Goal: Task Accomplishment & Management: Manage account settings

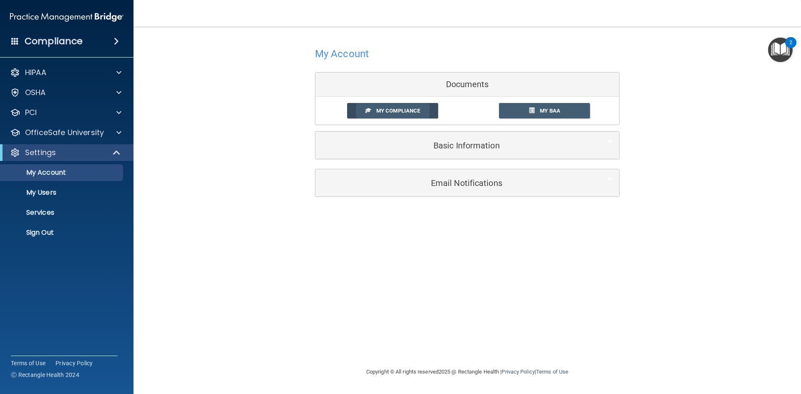
click at [389, 111] on span "My Compliance" at bounding box center [398, 111] width 44 height 6
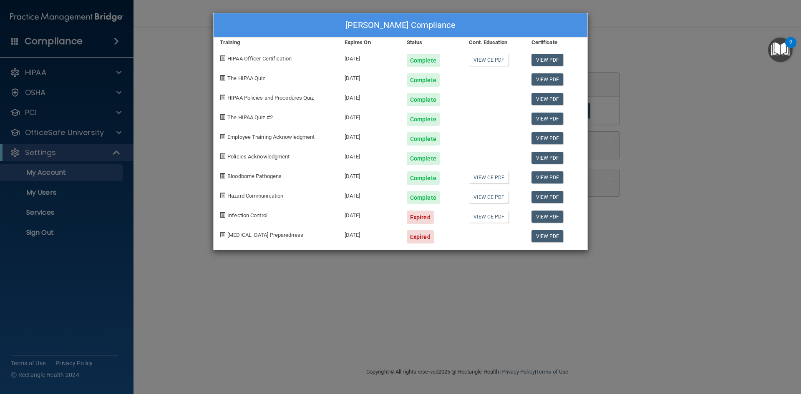
click at [48, 136] on div "John Redmond's Compliance Training Expires On Status Cont. Education Certificat…" at bounding box center [400, 197] width 801 height 394
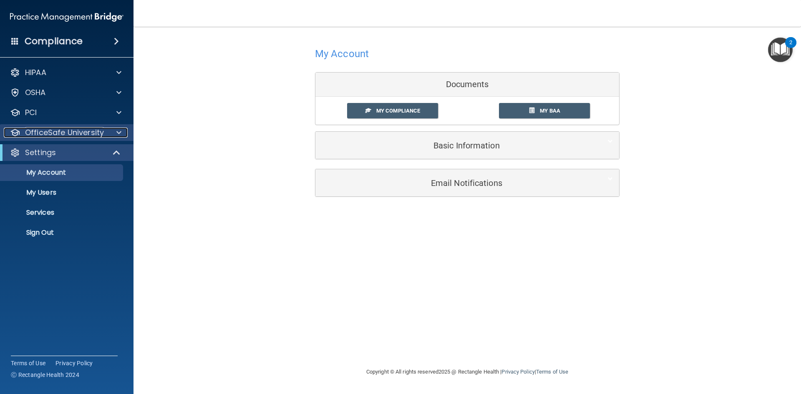
click at [68, 135] on p "OfficeSafe University" at bounding box center [64, 133] width 79 height 10
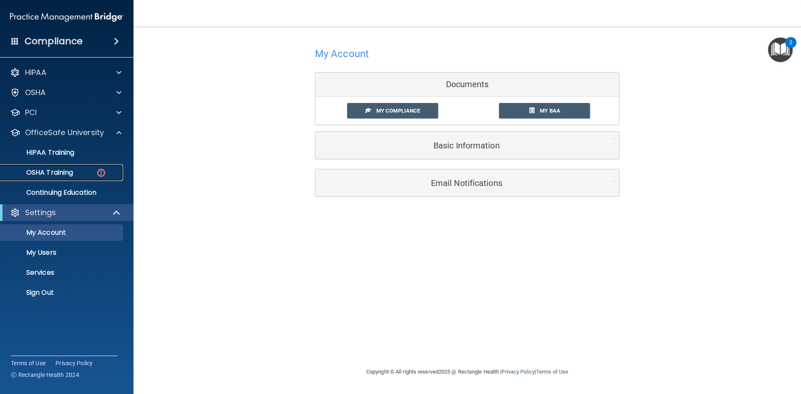
click at [55, 170] on p "OSHA Training" at bounding box center [39, 173] width 68 height 8
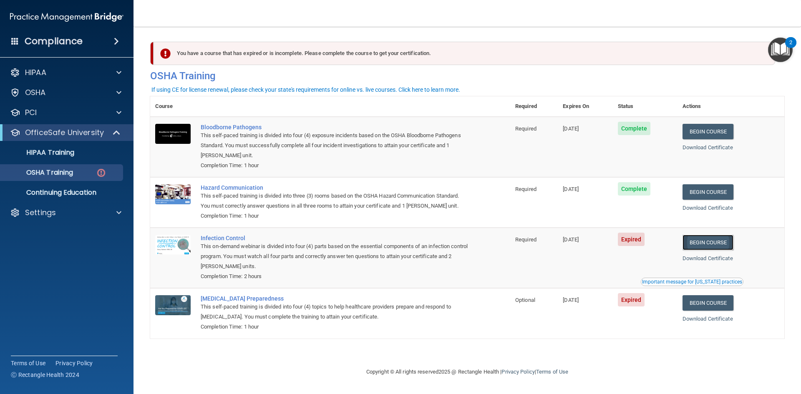
click at [702, 246] on link "Begin Course" at bounding box center [708, 242] width 51 height 15
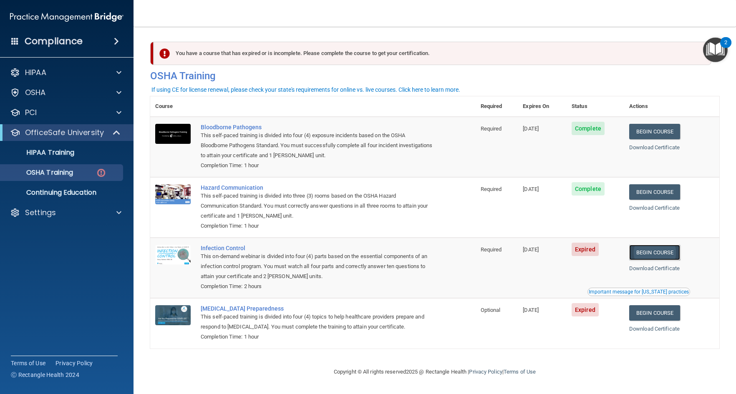
click at [670, 255] on link "Begin Course" at bounding box center [654, 252] width 51 height 15
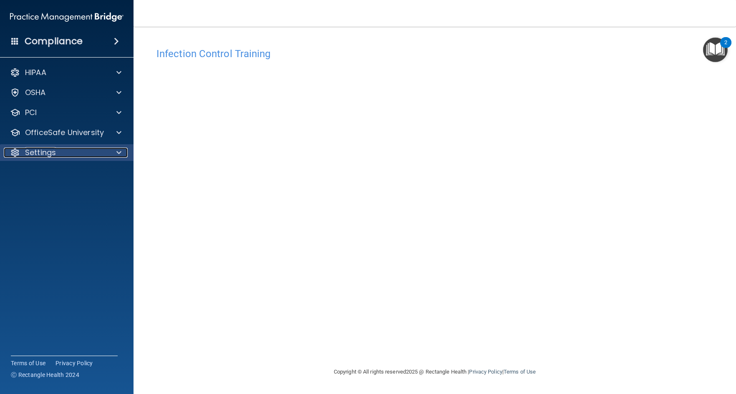
click at [50, 156] on p "Settings" at bounding box center [40, 153] width 31 height 10
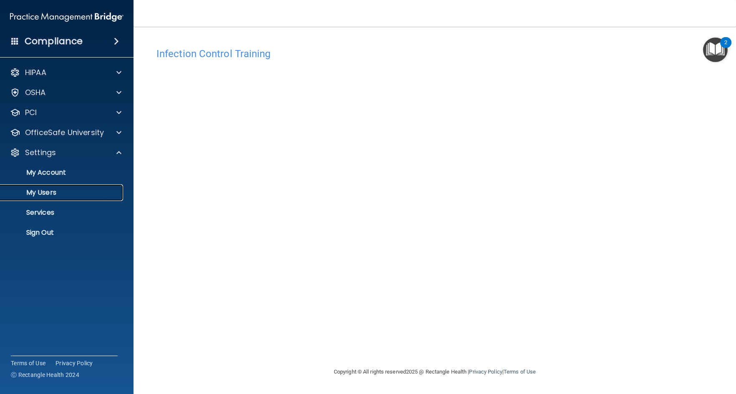
click at [52, 190] on p "My Users" at bounding box center [62, 193] width 114 height 8
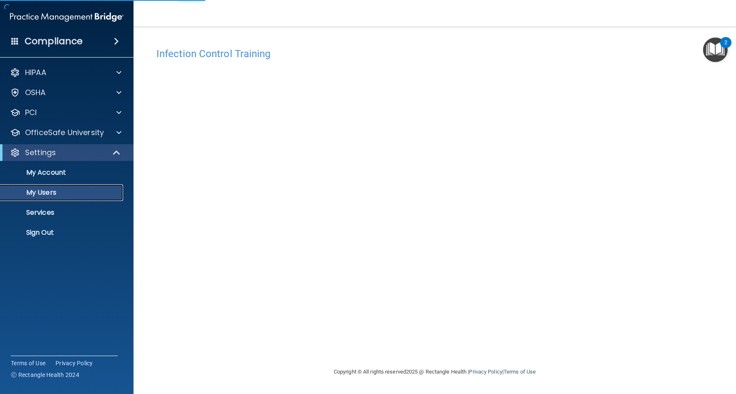
select select "20"
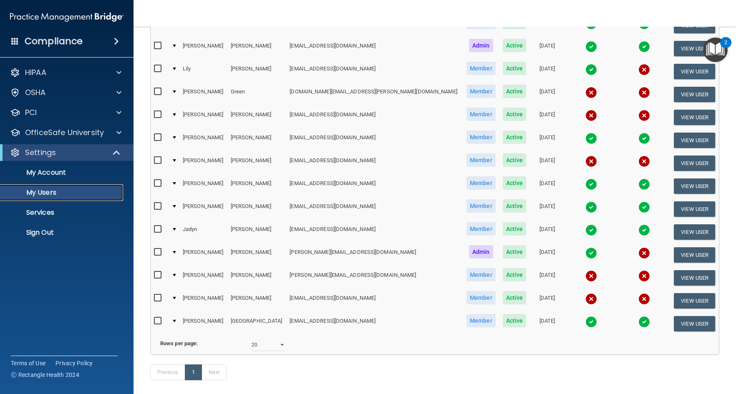
scroll to position [125, 0]
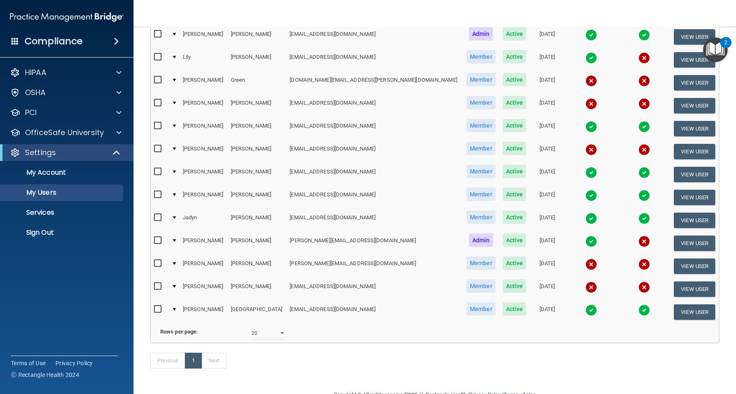
click at [585, 287] on img at bounding box center [591, 288] width 12 height 12
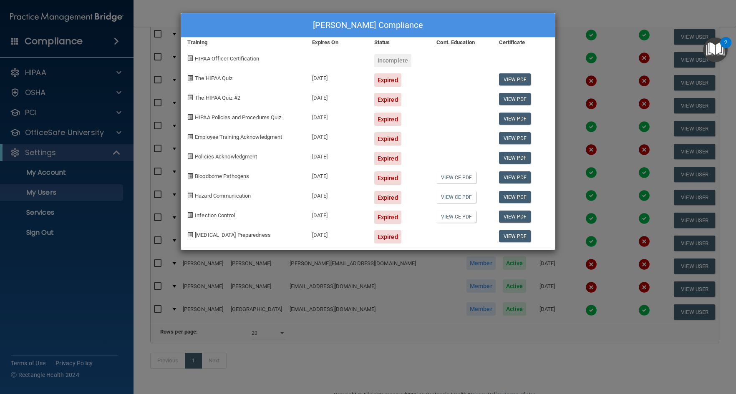
click at [602, 38] on div "Hannah Stowers Stowers's Compliance Training Expires On Status Cont. Education …" at bounding box center [368, 197] width 736 height 394
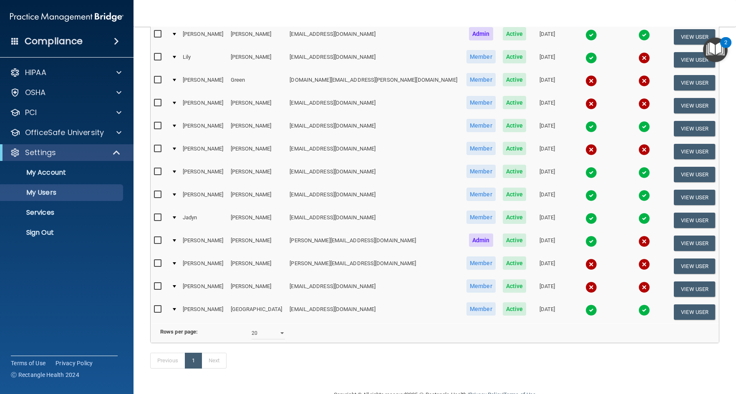
click at [585, 265] on img at bounding box center [591, 265] width 12 height 12
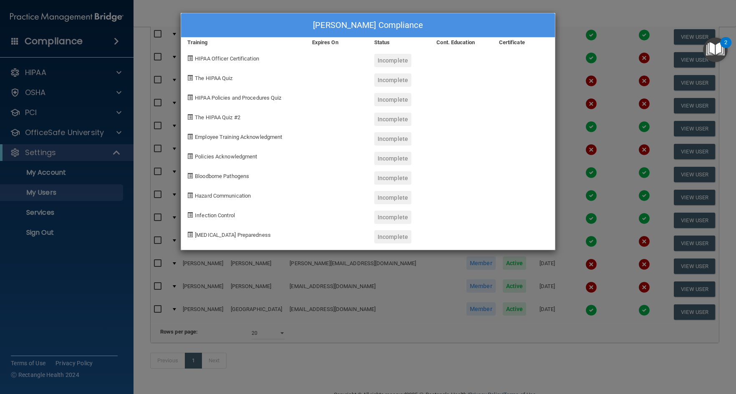
click at [585, 260] on div "Casey Seidel's Compliance Training Expires On Status Cont. Education Certificat…" at bounding box center [368, 197] width 736 height 394
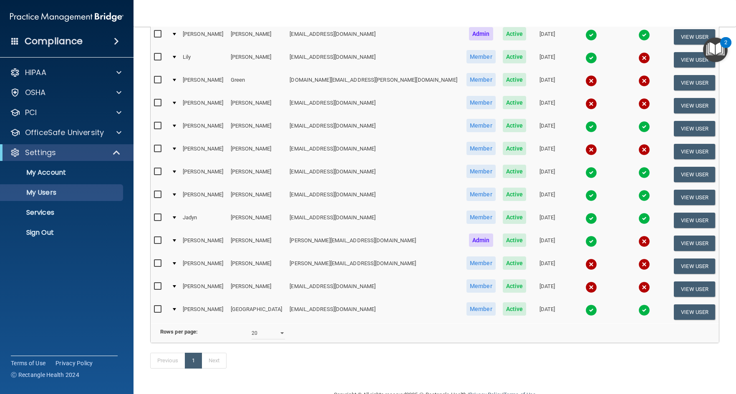
click at [638, 265] on img at bounding box center [644, 265] width 12 height 12
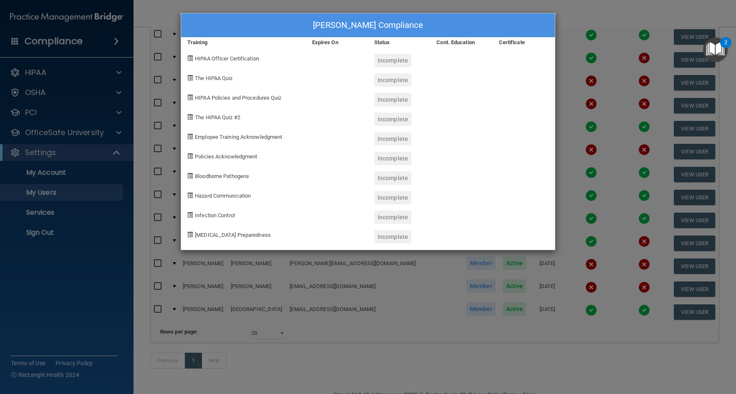
click at [574, 55] on div "Casey Seidel's Compliance Training Expires On Status Cont. Education Certificat…" at bounding box center [368, 197] width 736 height 394
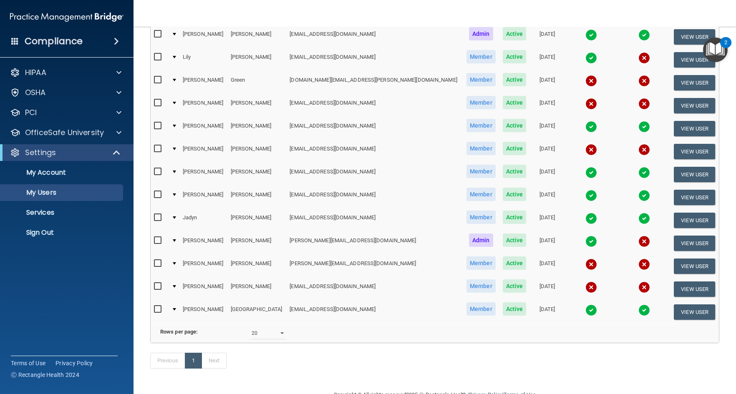
click at [585, 37] on img at bounding box center [591, 35] width 12 height 12
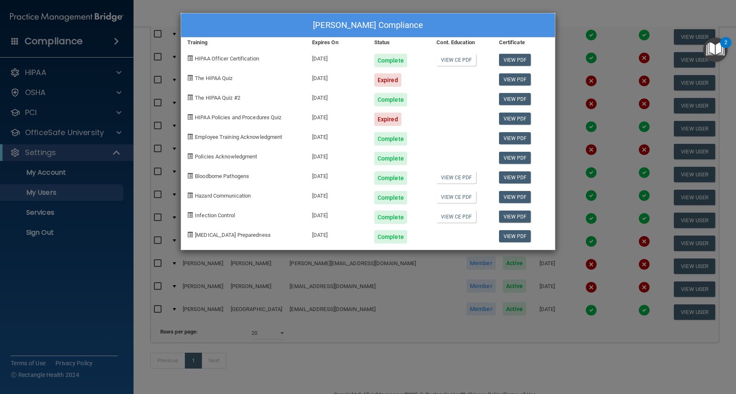
click at [575, 13] on div "Desiree Duncan's Compliance Training Expires On Status Cont. Education Certific…" at bounding box center [368, 197] width 736 height 394
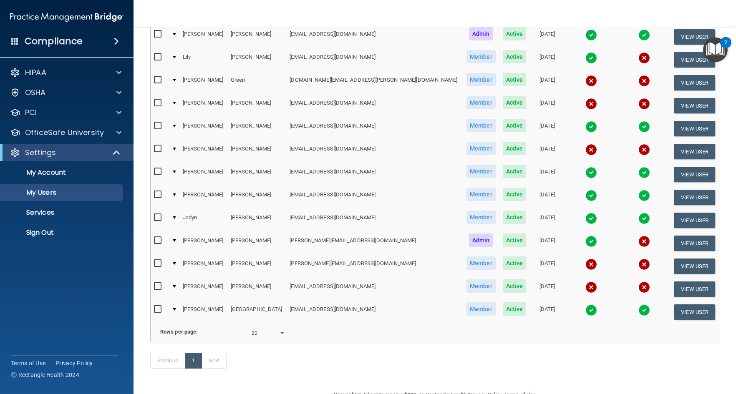
click at [585, 172] on img at bounding box center [591, 173] width 12 height 12
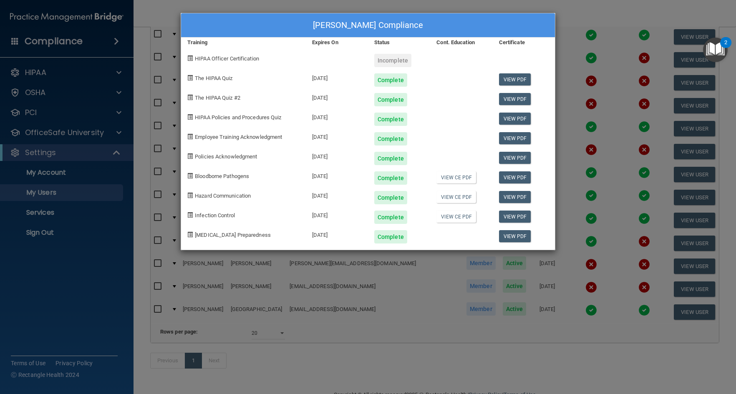
click at [442, 130] on div at bounding box center [461, 136] width 62 height 20
click at [589, 64] on div "Lindsay Pennington's Compliance Training Expires On Status Cont. Education Cert…" at bounding box center [368, 197] width 736 height 394
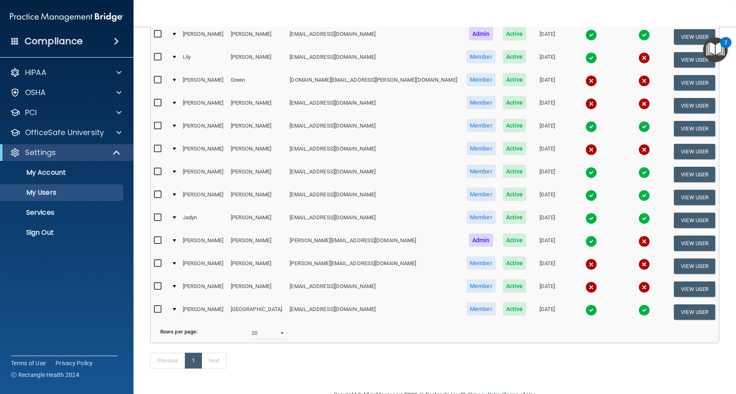
click at [638, 244] on img at bounding box center [644, 242] width 12 height 12
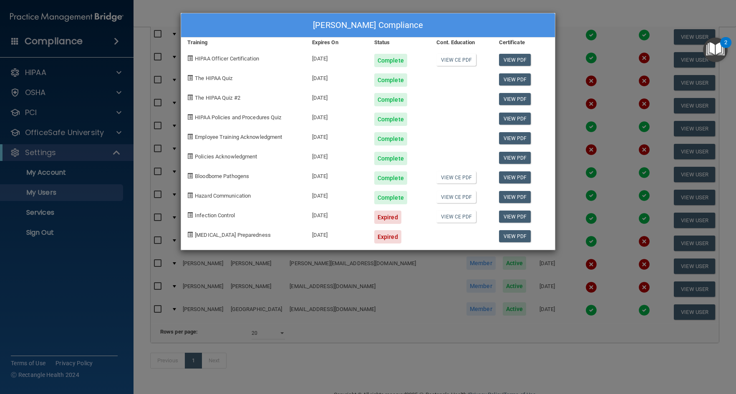
click at [596, 73] on div "John Redmond's Compliance Training Expires On Status Cont. Education Certificat…" at bounding box center [368, 197] width 736 height 394
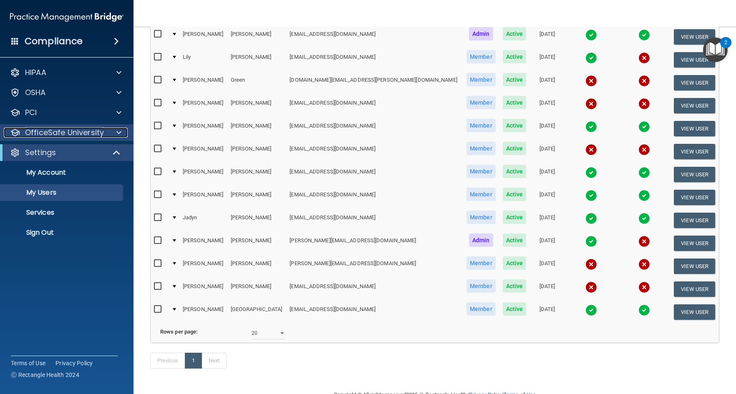
click at [73, 134] on p "OfficeSafe University" at bounding box center [64, 133] width 79 height 10
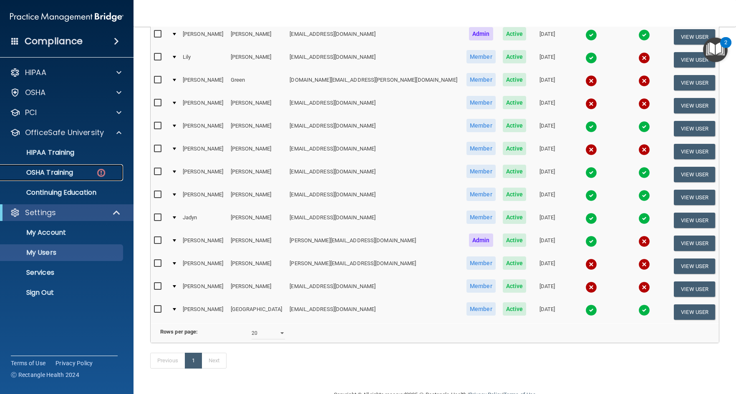
click at [69, 172] on p "OSHA Training" at bounding box center [39, 173] width 68 height 8
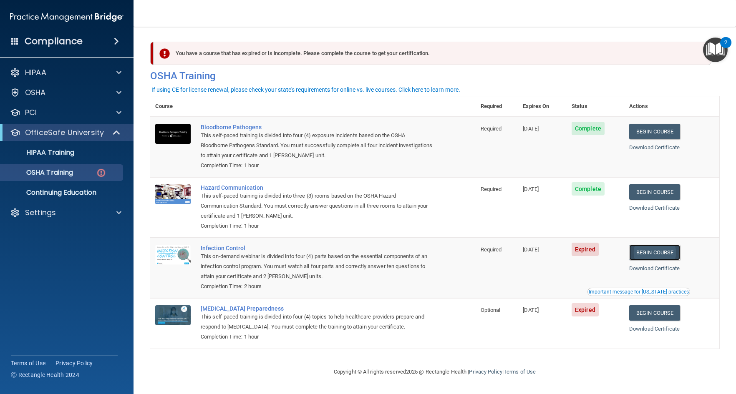
click at [661, 255] on link "Begin Course" at bounding box center [654, 252] width 51 height 15
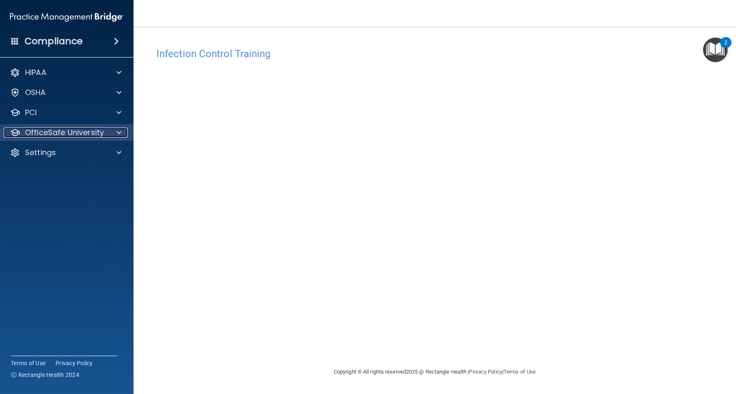
click at [53, 131] on p "OfficeSafe University" at bounding box center [64, 133] width 79 height 10
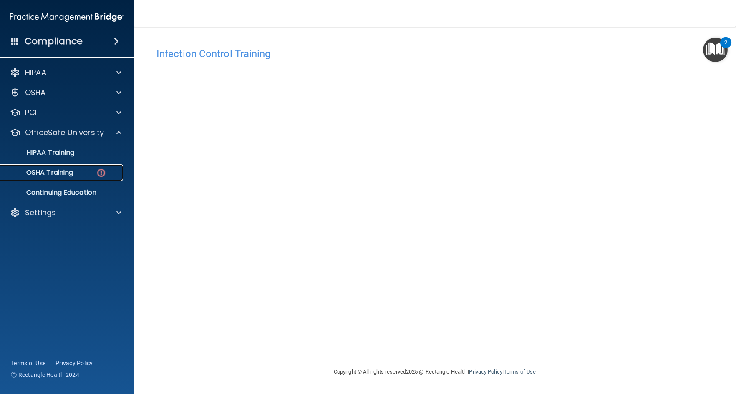
click at [64, 175] on p "OSHA Training" at bounding box center [39, 173] width 68 height 8
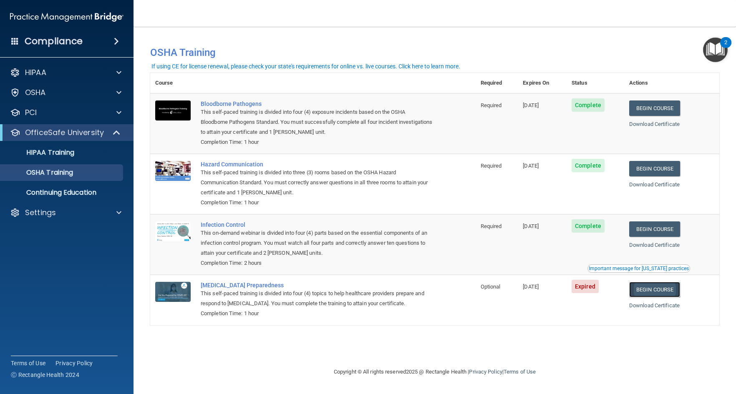
click at [657, 292] on link "Begin Course" at bounding box center [654, 289] width 51 height 15
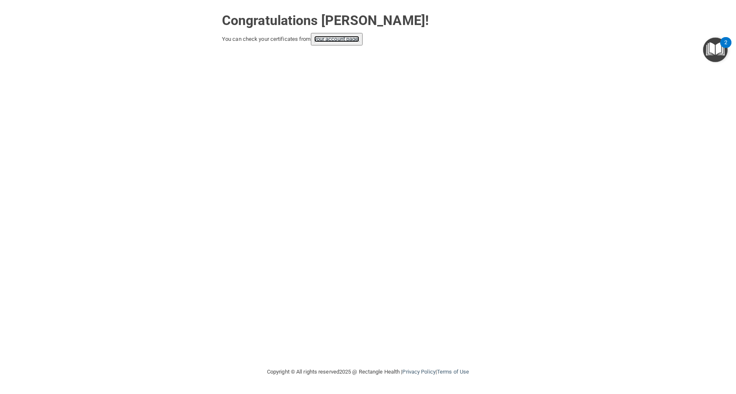
click at [336, 39] on link "your account page!" at bounding box center [336, 39] width 45 height 6
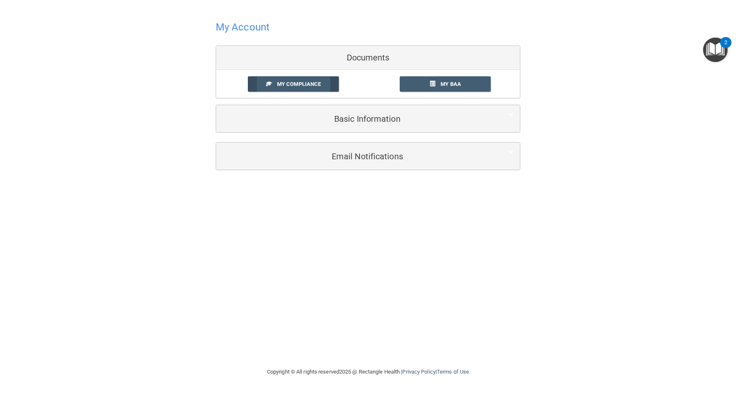
click at [300, 82] on span "My Compliance" at bounding box center [299, 84] width 44 height 6
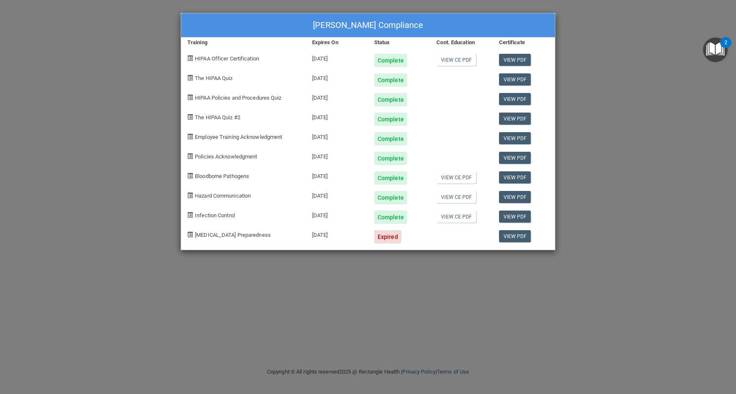
click at [144, 50] on div "John Redmond's Compliance Training Expires On Status Cont. Education Certificat…" at bounding box center [368, 197] width 736 height 394
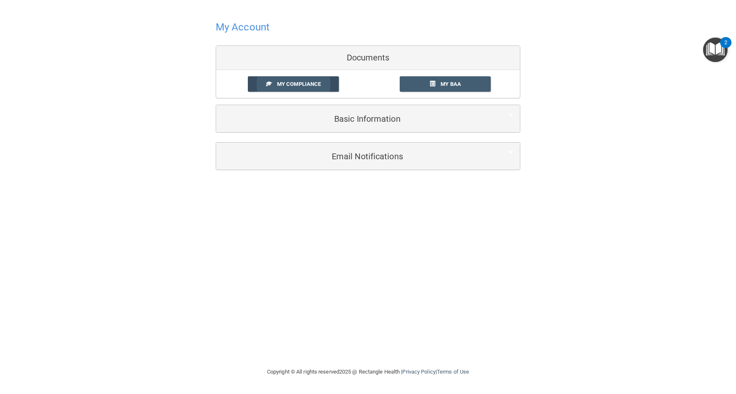
click at [273, 81] on link "My Compliance" at bounding box center [293, 83] width 91 height 15
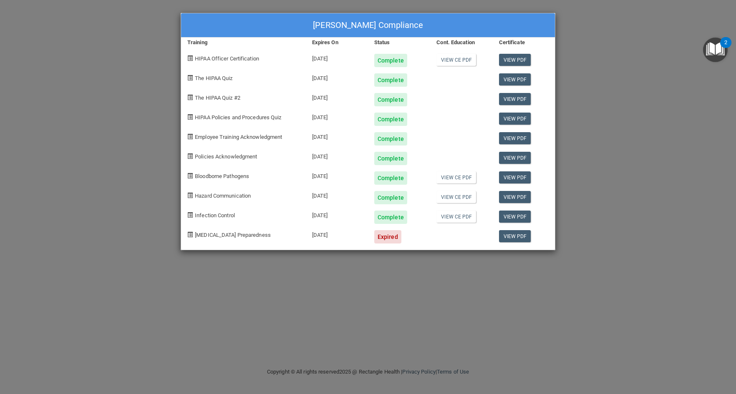
click at [582, 150] on div "John Redmond's Compliance Training Expires On Status Cont. Education Certificat…" at bounding box center [368, 197] width 736 height 394
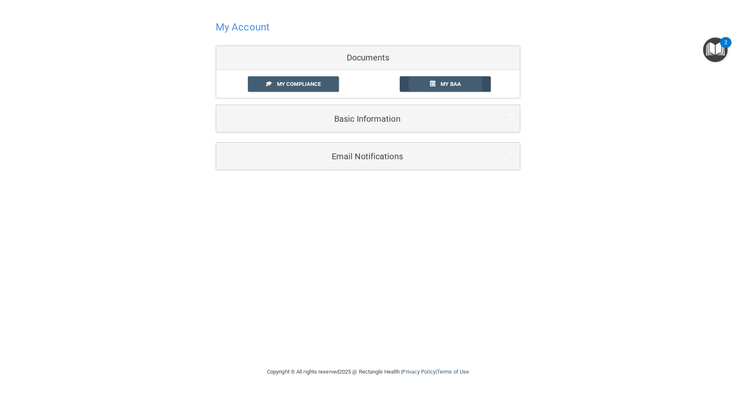
click at [430, 84] on span at bounding box center [432, 83] width 5 height 5
click at [391, 26] on div at bounding box center [368, 27] width 305 height 20
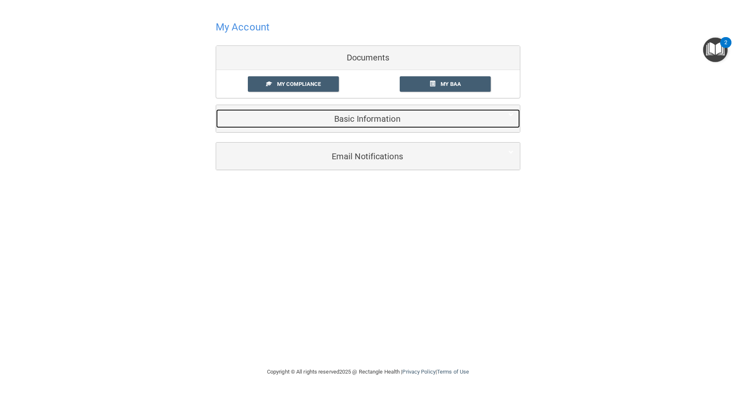
click at [354, 119] on h5 "Basic Information" at bounding box center [355, 118] width 266 height 9
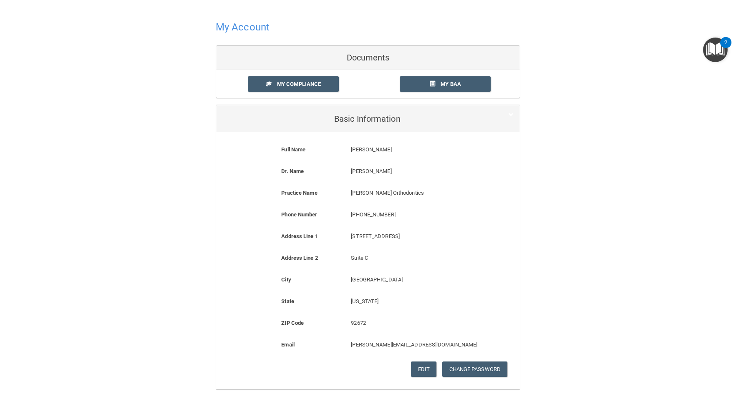
click at [188, 122] on div "My Account Documents My Compliance My Compliance My BAA Basic Information Full …" at bounding box center [368, 222] width 703 height 429
click at [241, 29] on h4 "My Account" at bounding box center [243, 27] width 54 height 11
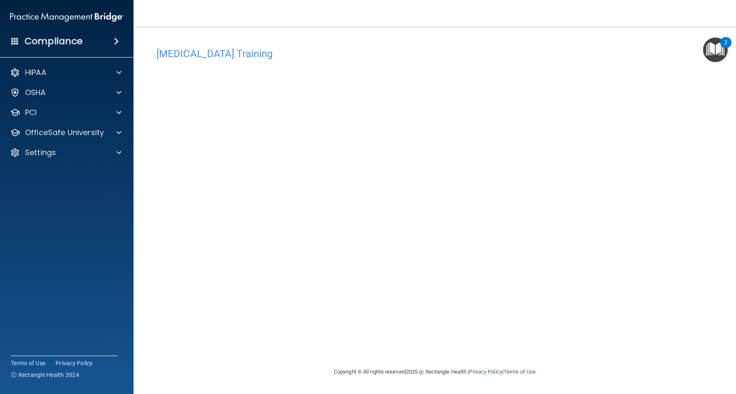
click at [73, 192] on accordion "HIPAA Documents and Policies Report an Incident Business Associates Emergency P…" at bounding box center [67, 173] width 134 height 225
click at [79, 135] on p "OfficeSafe University" at bounding box center [64, 133] width 79 height 10
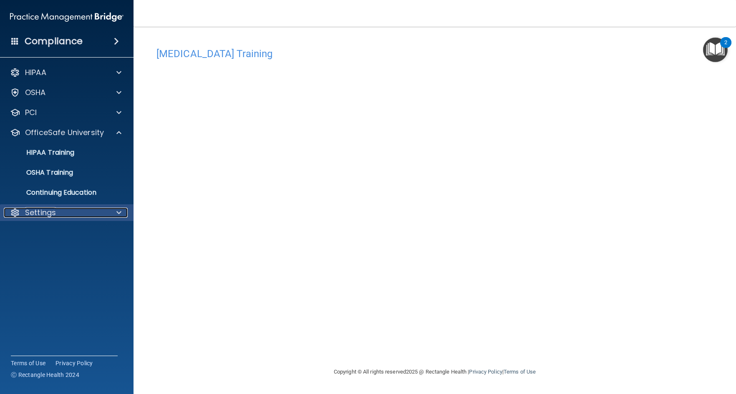
click at [51, 212] on p "Settings" at bounding box center [40, 213] width 31 height 10
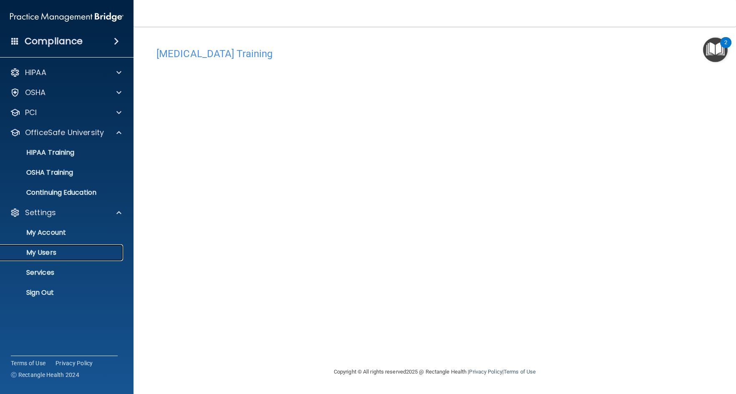
click at [46, 251] on p "My Users" at bounding box center [62, 253] width 114 height 8
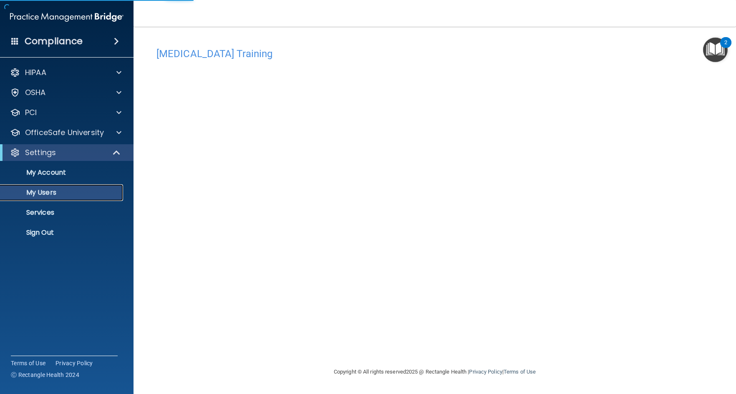
select select "20"
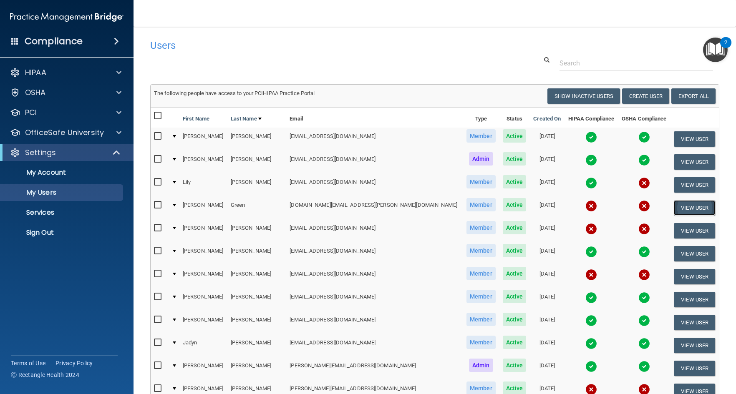
click at [680, 207] on button "View User" at bounding box center [694, 207] width 41 height 15
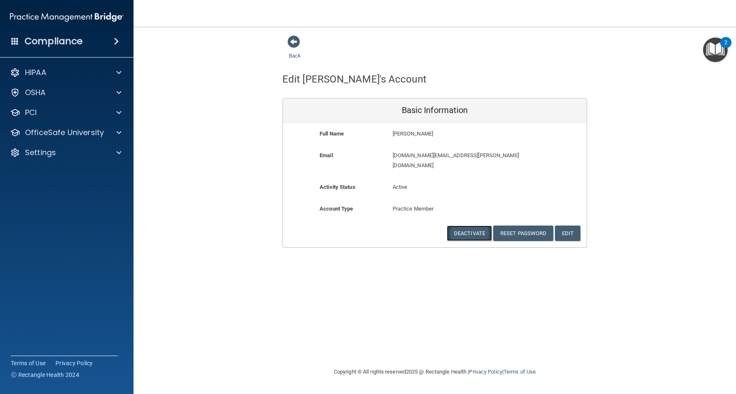
click at [468, 226] on button "Deactivate" at bounding box center [469, 233] width 45 height 15
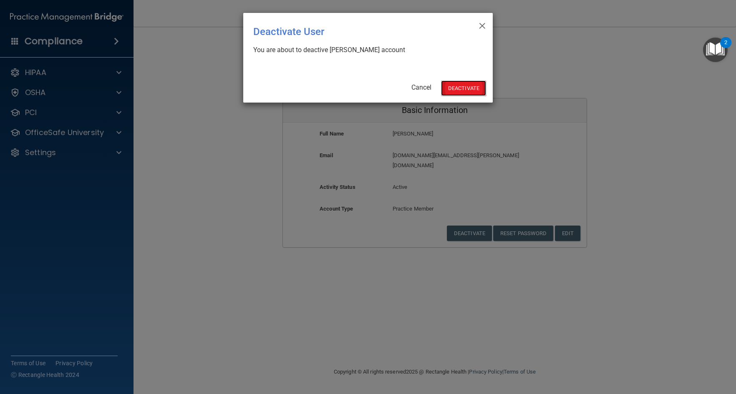
click at [464, 87] on button "Deactivate" at bounding box center [463, 88] width 45 height 15
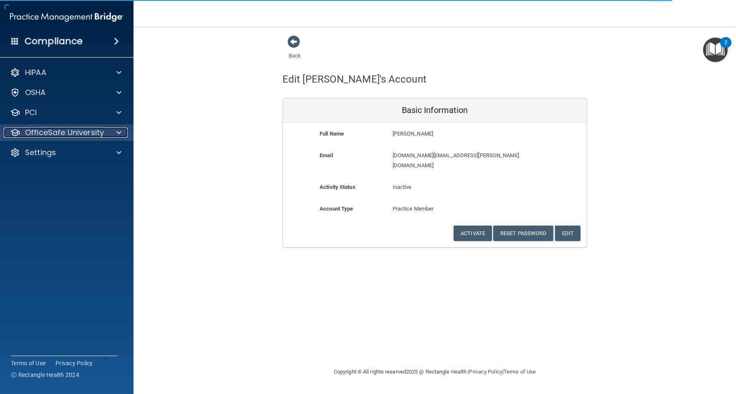
click at [88, 131] on p "OfficeSafe University" at bounding box center [64, 133] width 79 height 10
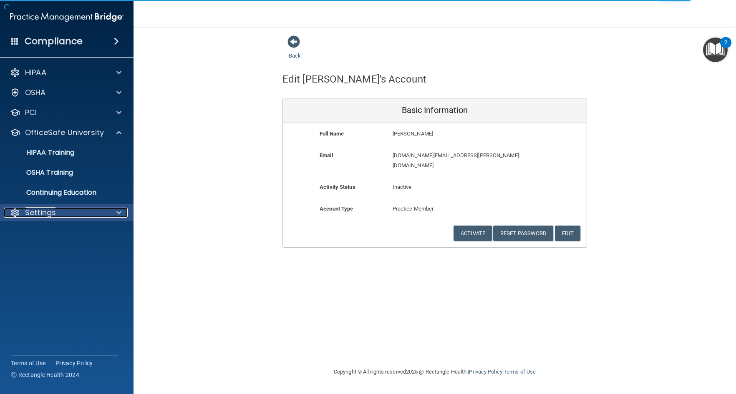
click at [54, 210] on p "Settings" at bounding box center [40, 213] width 31 height 10
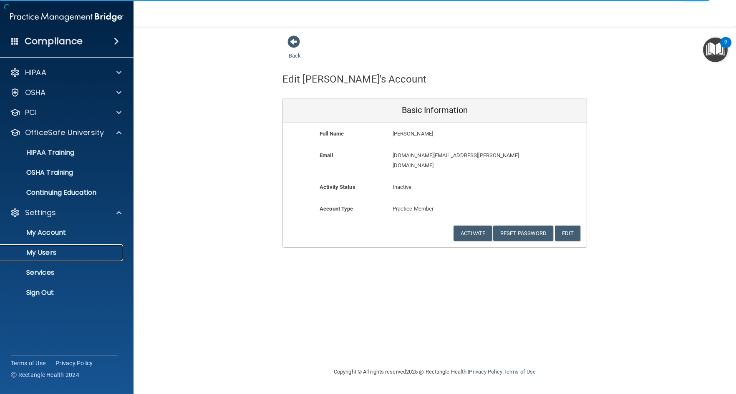
click at [38, 250] on p "My Users" at bounding box center [62, 253] width 114 height 8
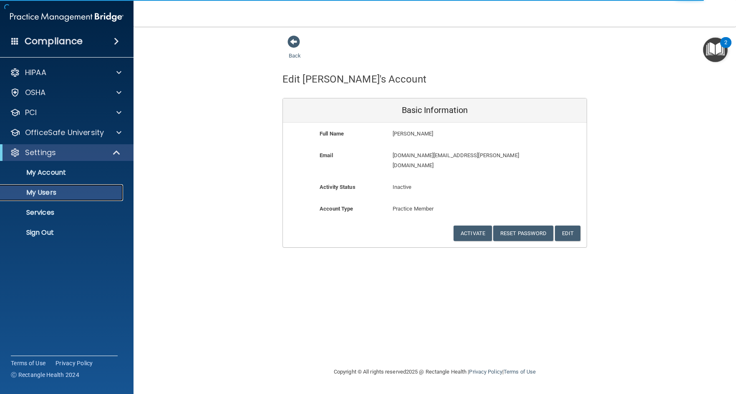
select select "20"
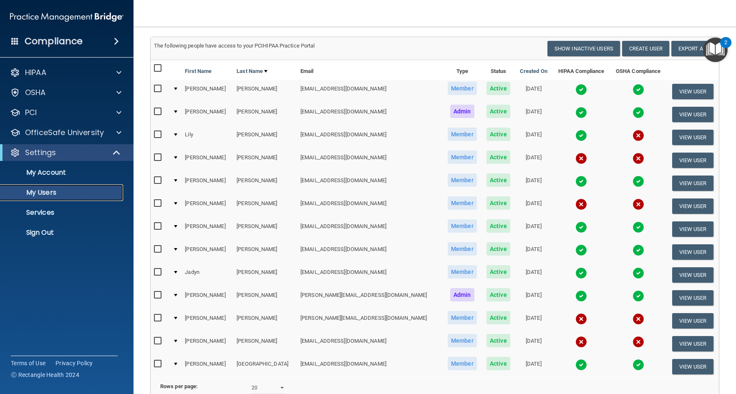
scroll to position [83, 0]
